Goal: Transaction & Acquisition: Purchase product/service

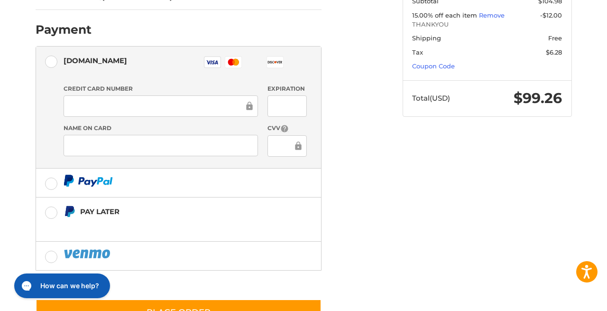
scroll to position [282, 0]
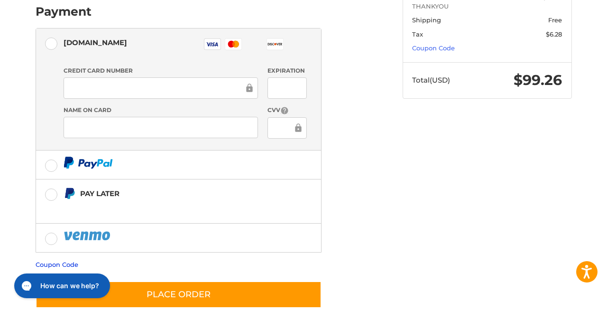
click at [64, 260] on link "Coupon Code" at bounding box center [57, 264] width 43 height 8
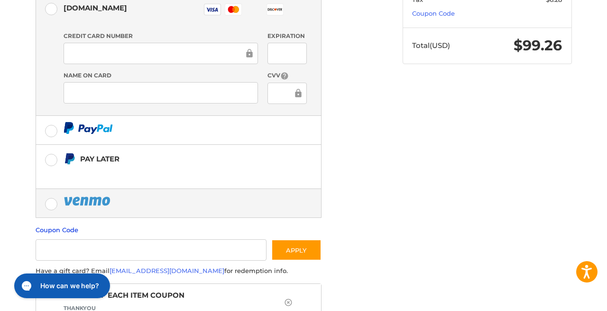
scroll to position [327, 0]
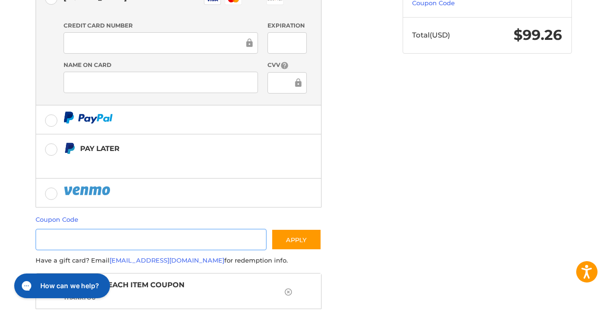
click at [161, 229] on input "Gift Certificate or Coupon Code" at bounding box center [152, 239] width 232 height 21
type input "********"
click at [306, 229] on button "Apply" at bounding box center [296, 239] width 50 height 21
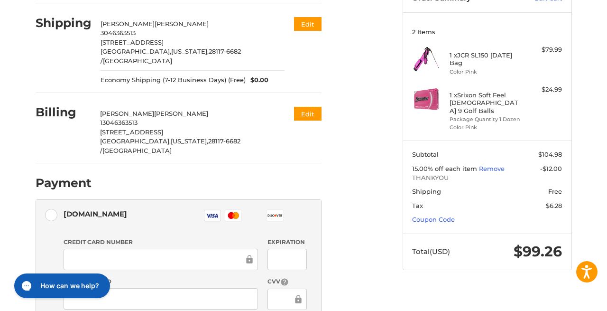
scroll to position [111, 0]
